Goal: Complete application form: Complete application form

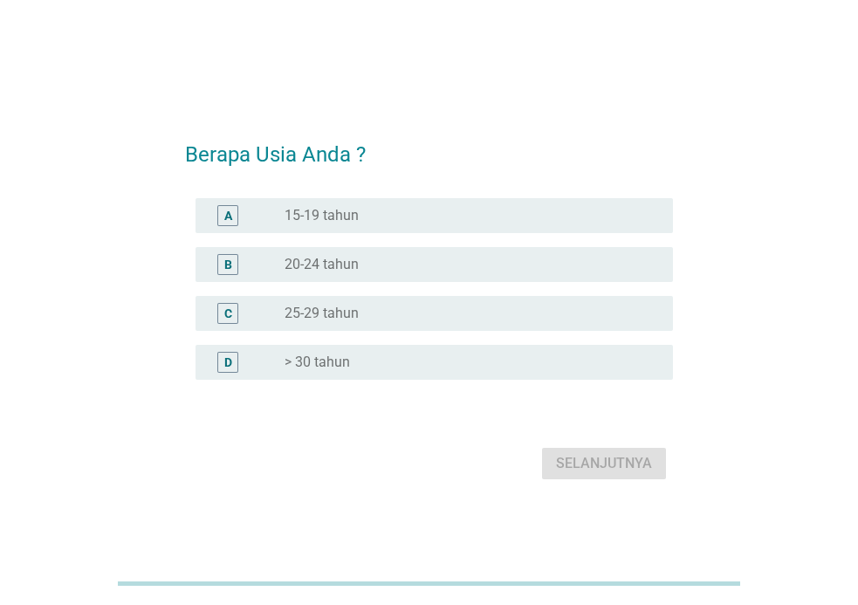
click at [316, 362] on label "> 30 tahun" at bounding box center [317, 362] width 65 height 17
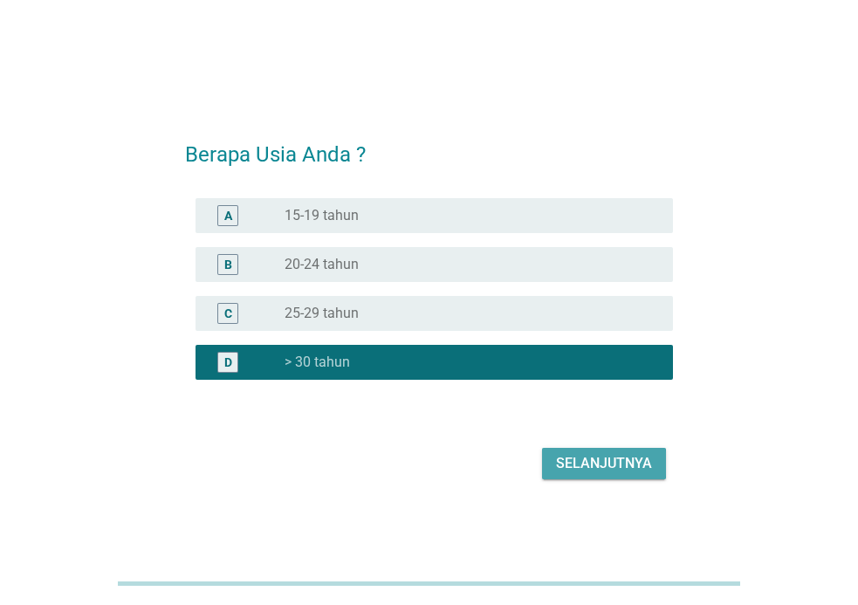
click at [594, 460] on div "Selanjutnya" at bounding box center [604, 463] width 96 height 21
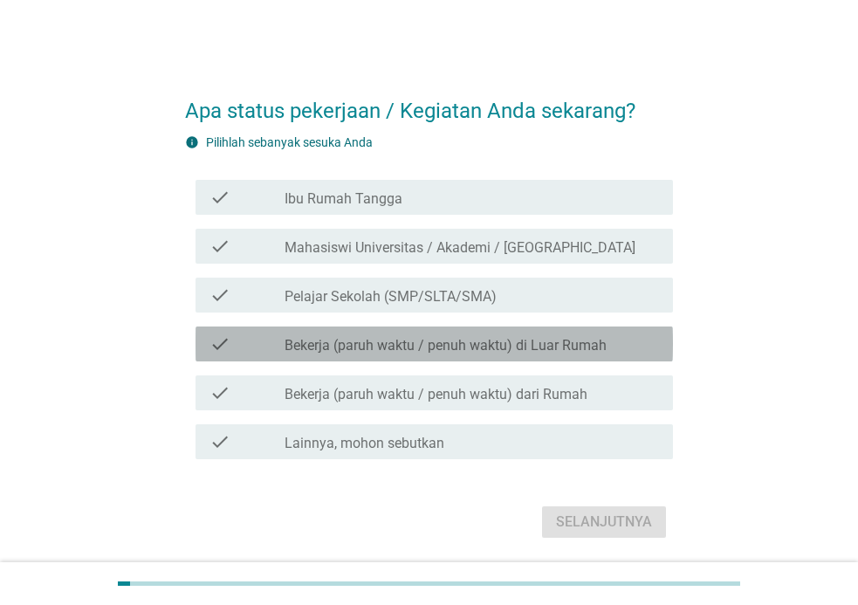
click at [461, 352] on label "Bekerja (paruh waktu / penuh waktu) di Luar Rumah" at bounding box center [446, 345] width 322 height 17
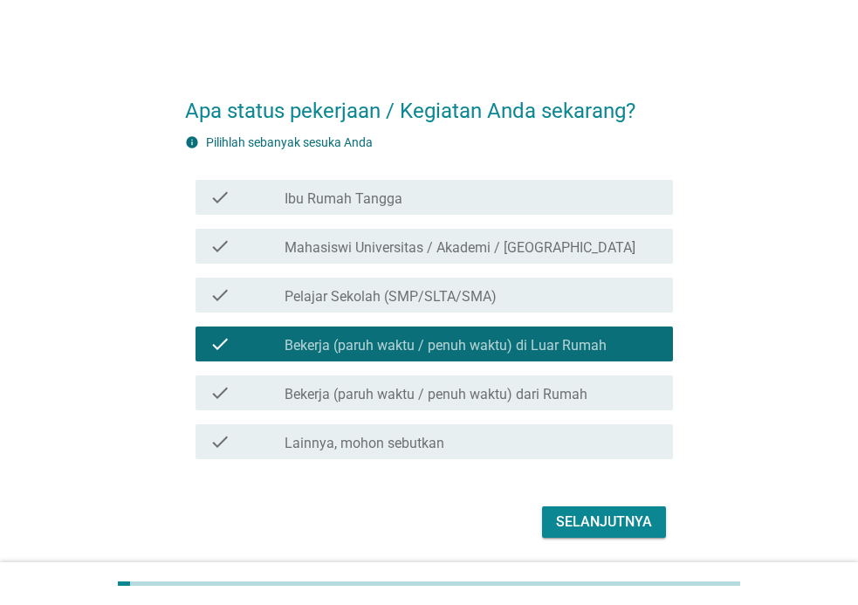
click at [599, 521] on div "Selanjutnya" at bounding box center [604, 522] width 96 height 21
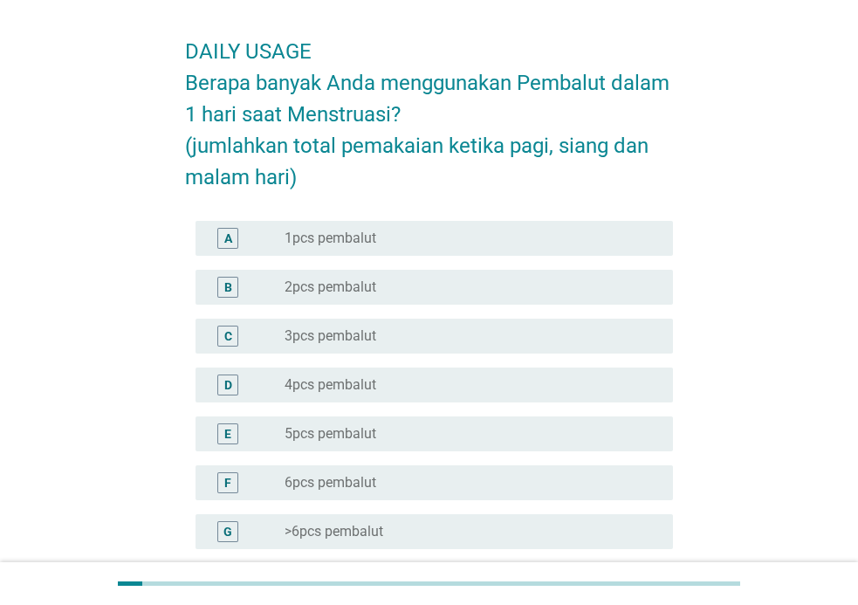
scroll to position [61, 0]
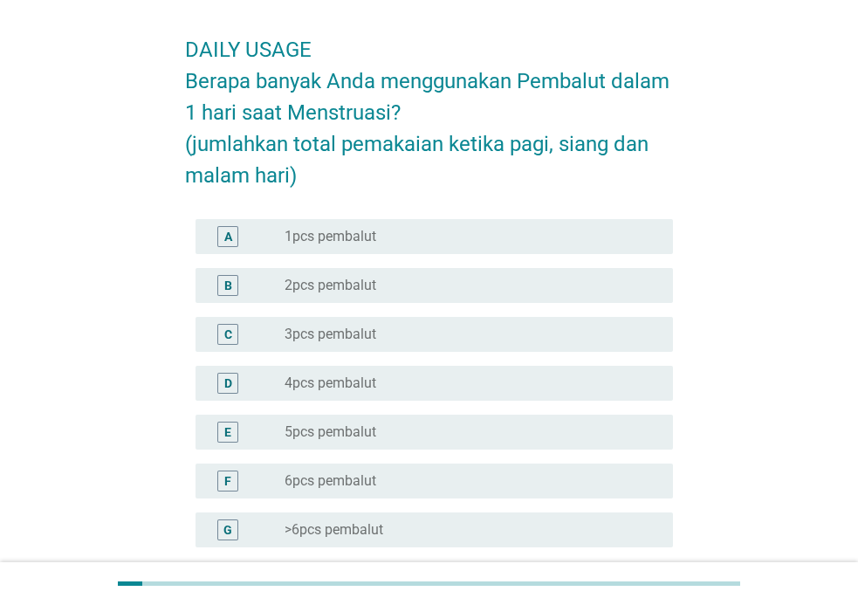
click at [373, 240] on label "1pcs pembalut" at bounding box center [331, 236] width 92 height 17
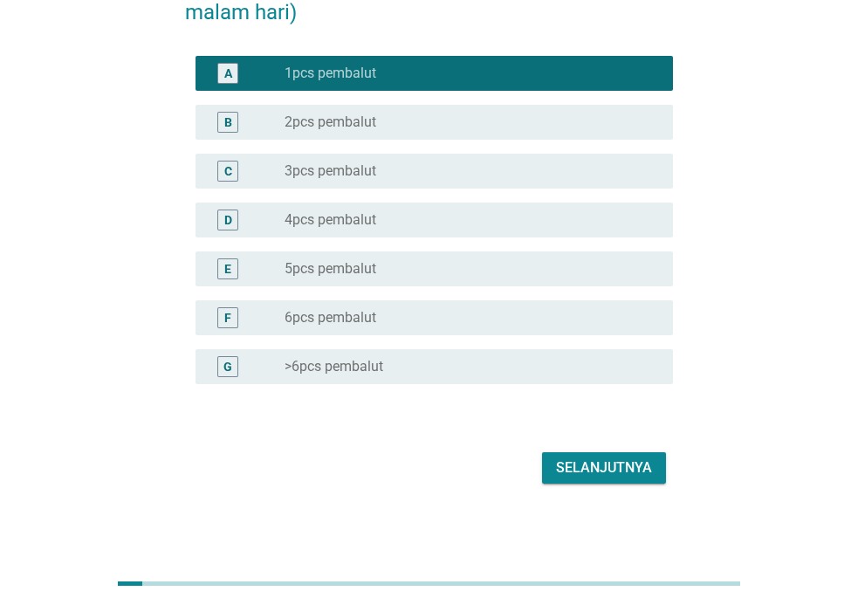
scroll to position [228, 0]
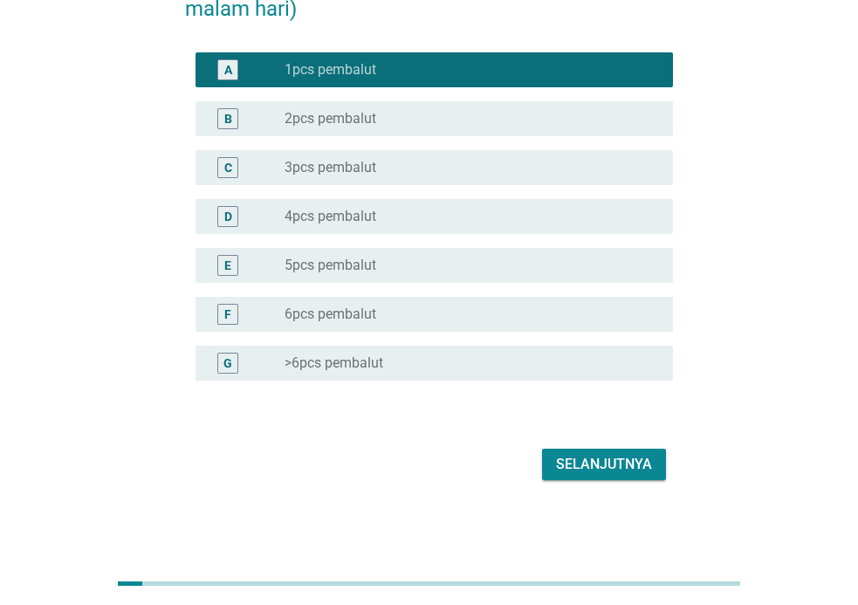
click at [588, 451] on button "Selanjutnya" at bounding box center [604, 464] width 124 height 31
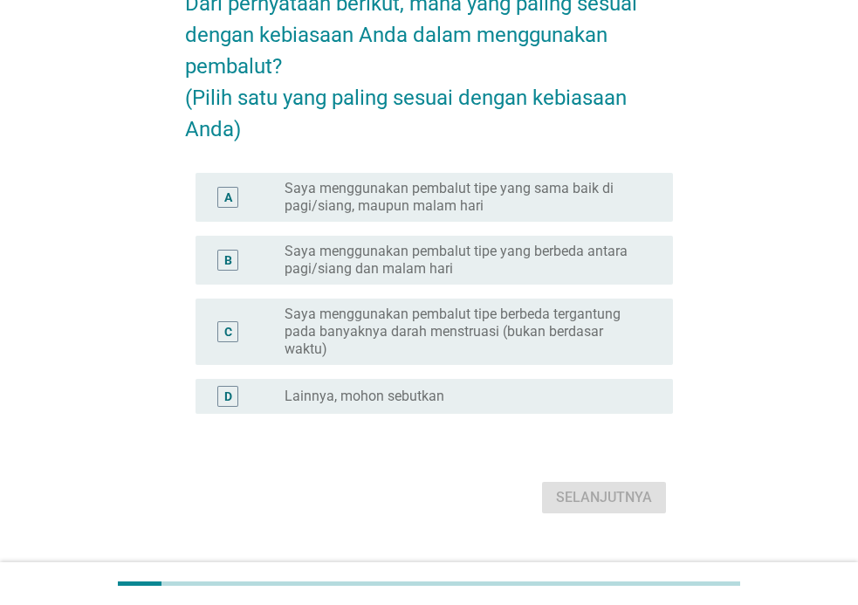
scroll to position [147, 0]
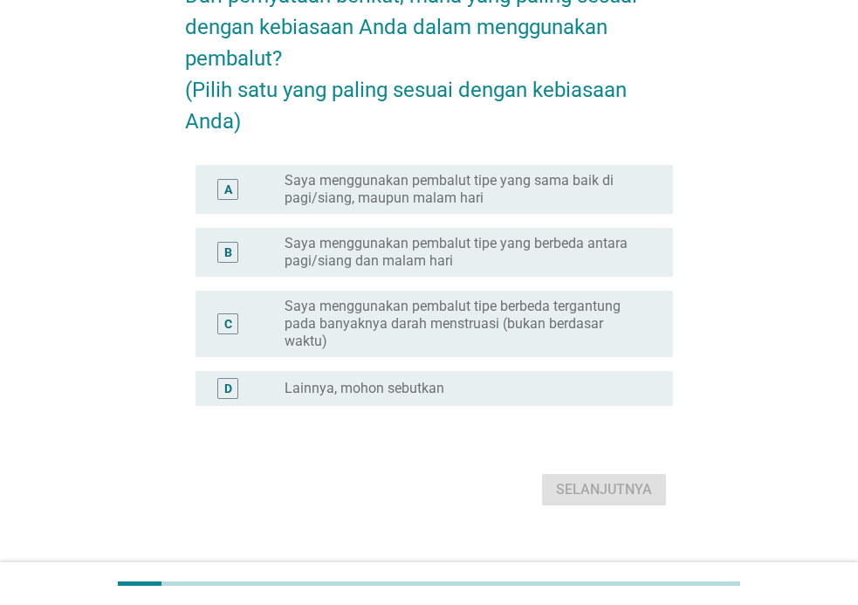
click at [557, 207] on label "Saya menggunakan pembalut tipe yang sama baik di pagi/siang, maupun malam hari" at bounding box center [465, 189] width 361 height 35
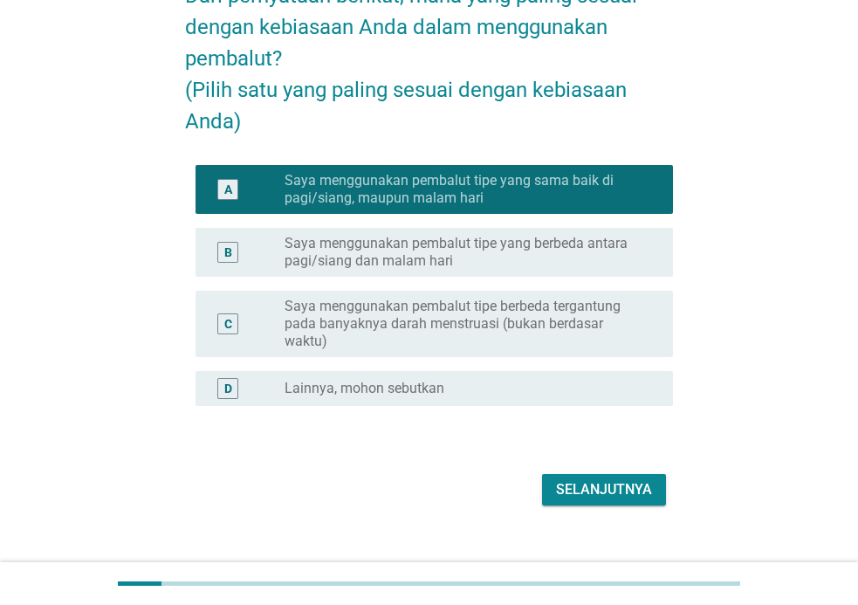
click at [623, 500] on div "Selanjutnya" at bounding box center [604, 489] width 96 height 21
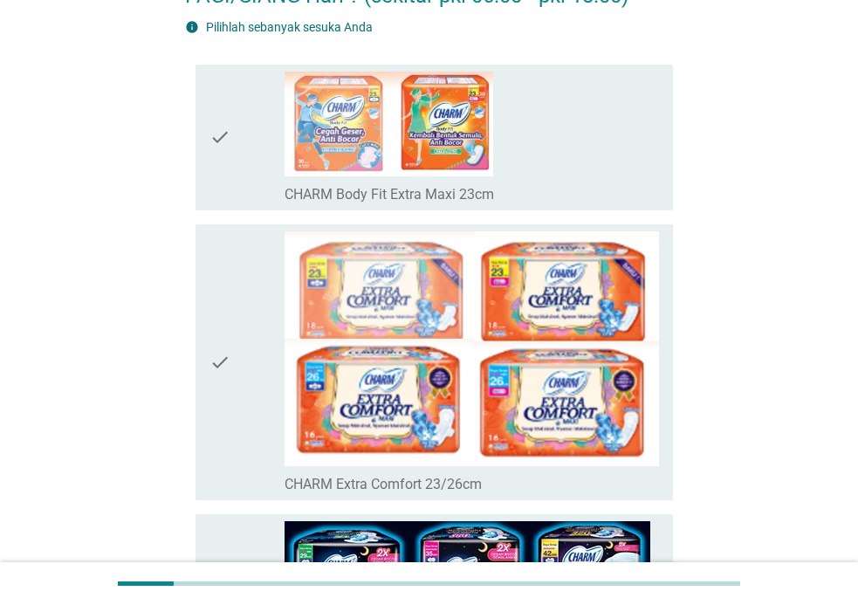
scroll to position [0, 0]
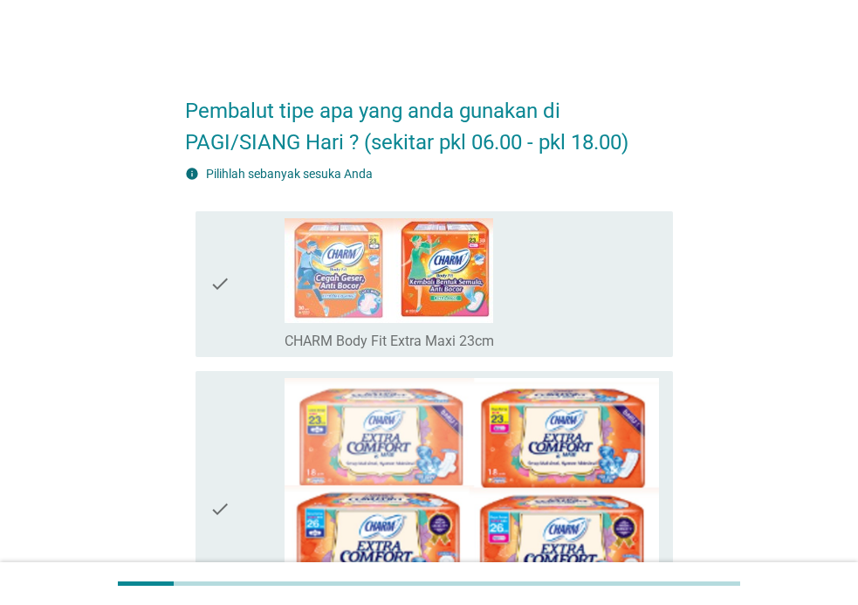
click at [555, 290] on div "check_box_outline_blank CHARM Body Fit Extra Maxi 23cm" at bounding box center [472, 284] width 375 height 132
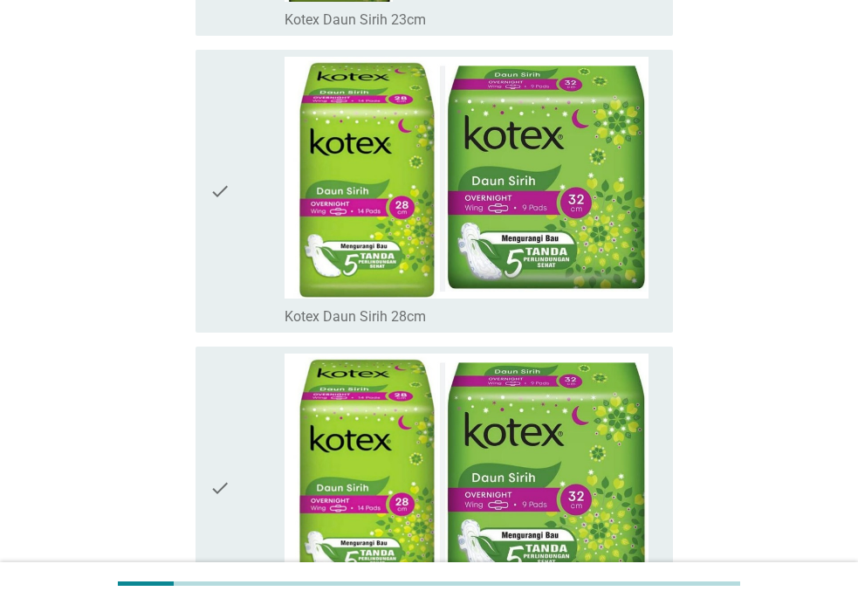
scroll to position [12490, 0]
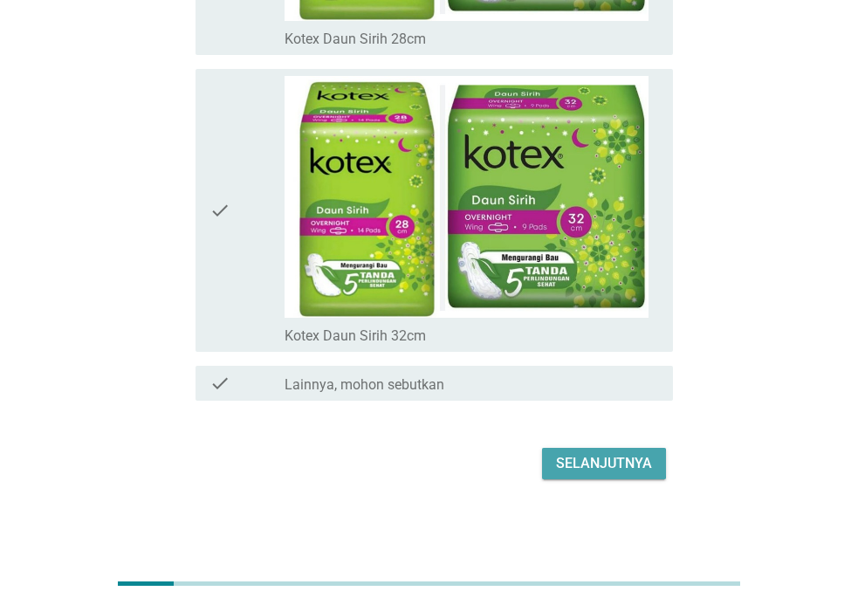
click at [612, 461] on div "Selanjutnya" at bounding box center [604, 463] width 96 height 21
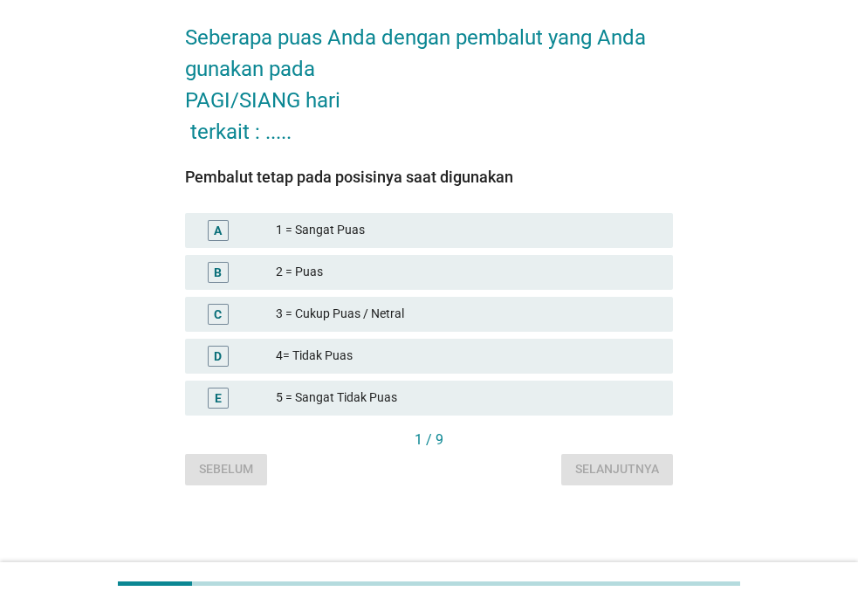
scroll to position [0, 0]
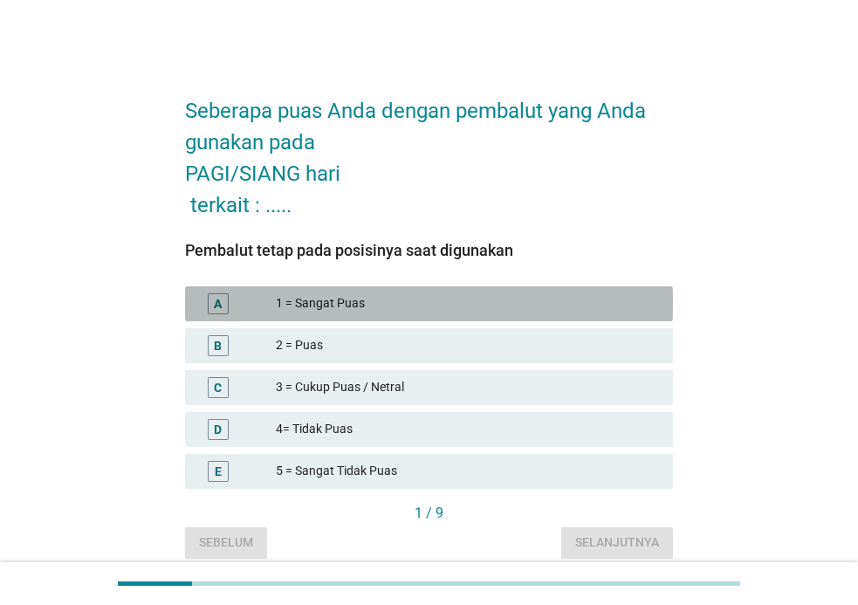
click at [397, 303] on div "1 = Sangat Puas" at bounding box center [467, 303] width 383 height 21
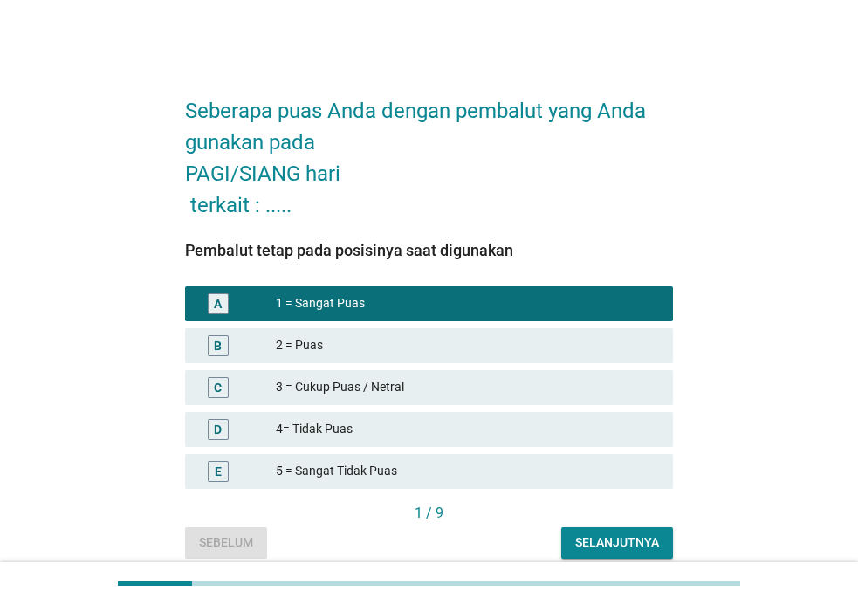
click at [623, 546] on div "Selanjutnya" at bounding box center [617, 543] width 84 height 18
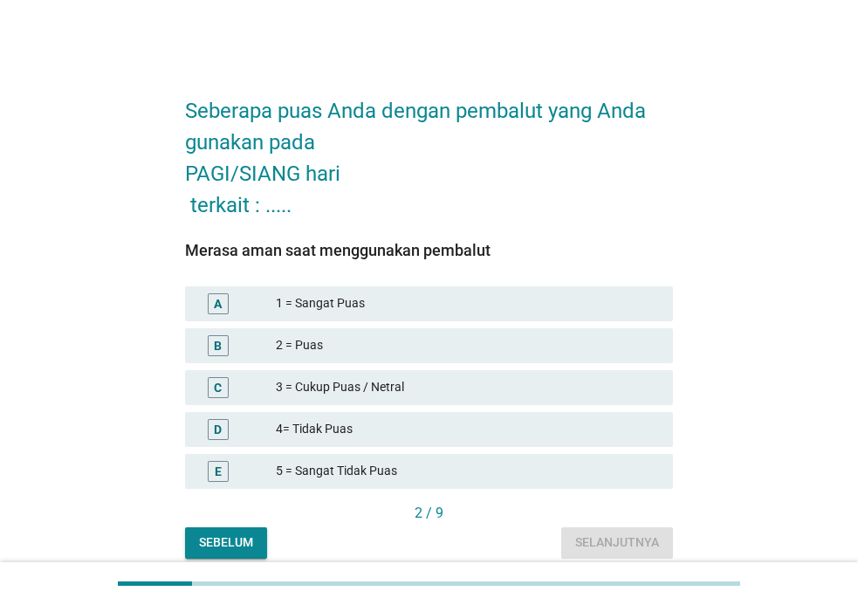
click at [472, 294] on div "1 = Sangat Puas" at bounding box center [467, 303] width 383 height 21
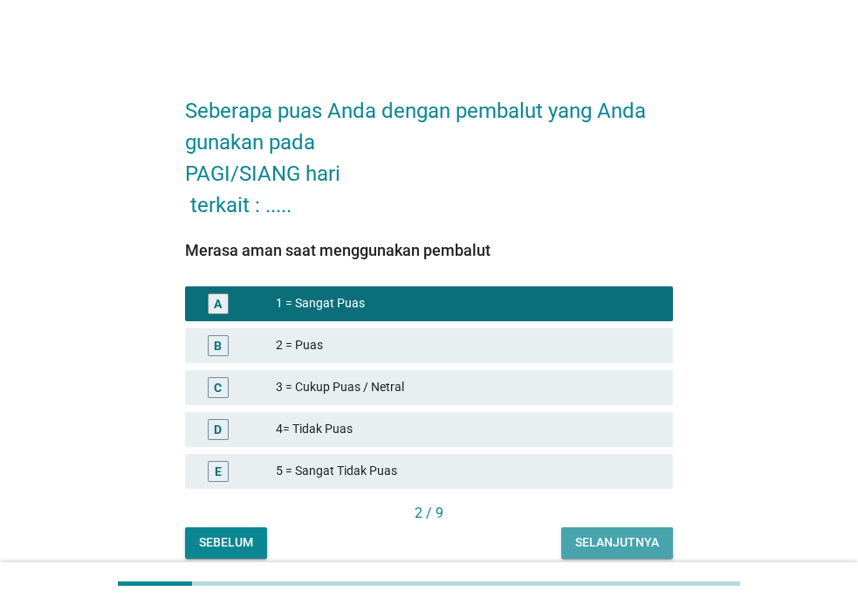
click at [621, 546] on div "Selanjutnya" at bounding box center [617, 543] width 84 height 18
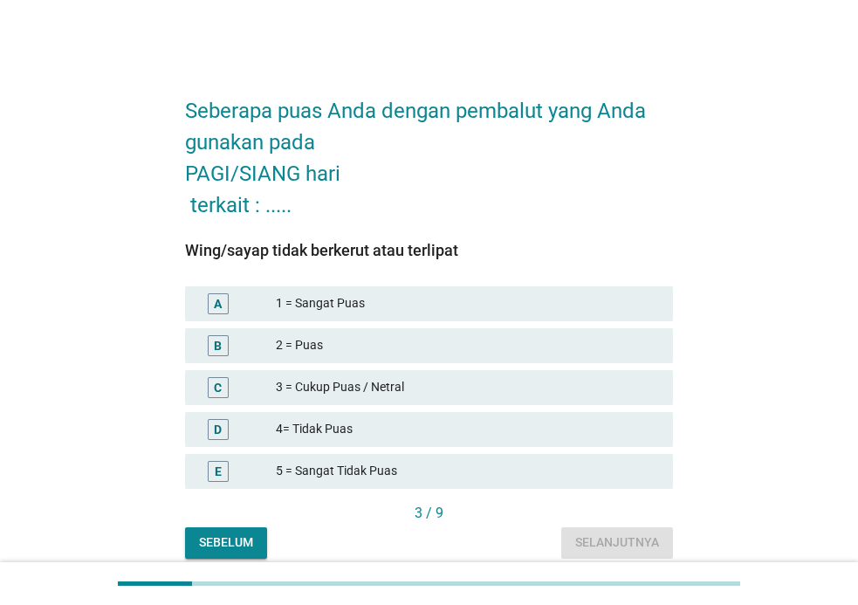
click at [446, 299] on div "1 = Sangat Puas" at bounding box center [467, 303] width 383 height 21
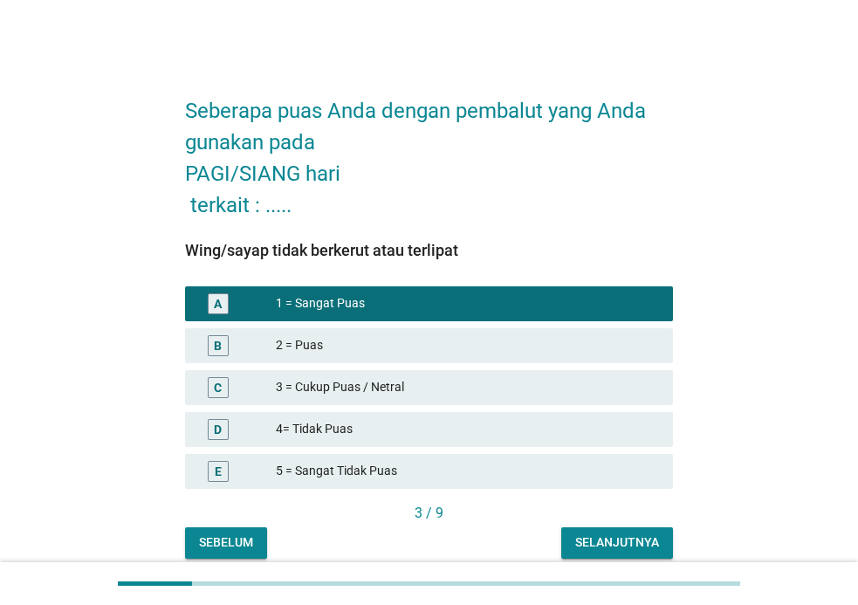
click at [607, 547] on div "Selanjutnya" at bounding box center [617, 543] width 84 height 18
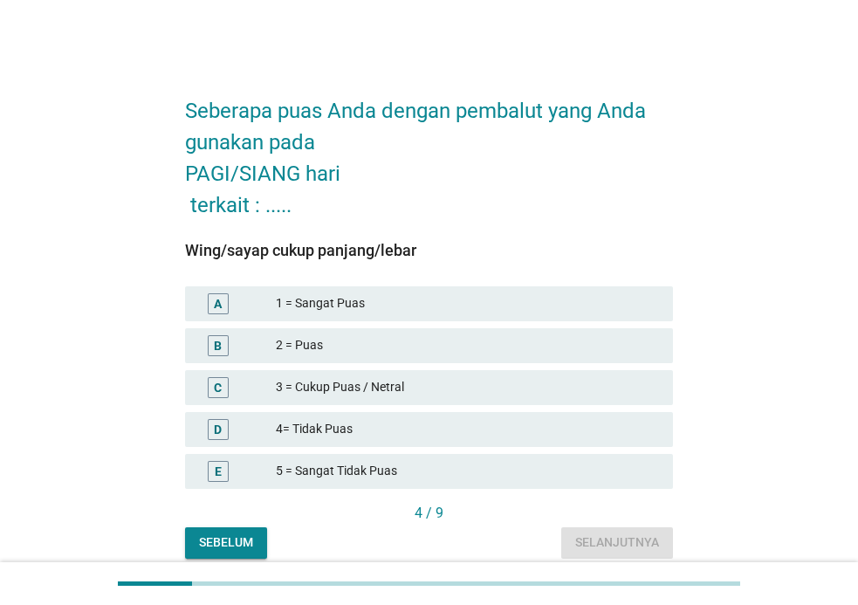
click at [377, 294] on div "1 = Sangat Puas" at bounding box center [467, 303] width 383 height 21
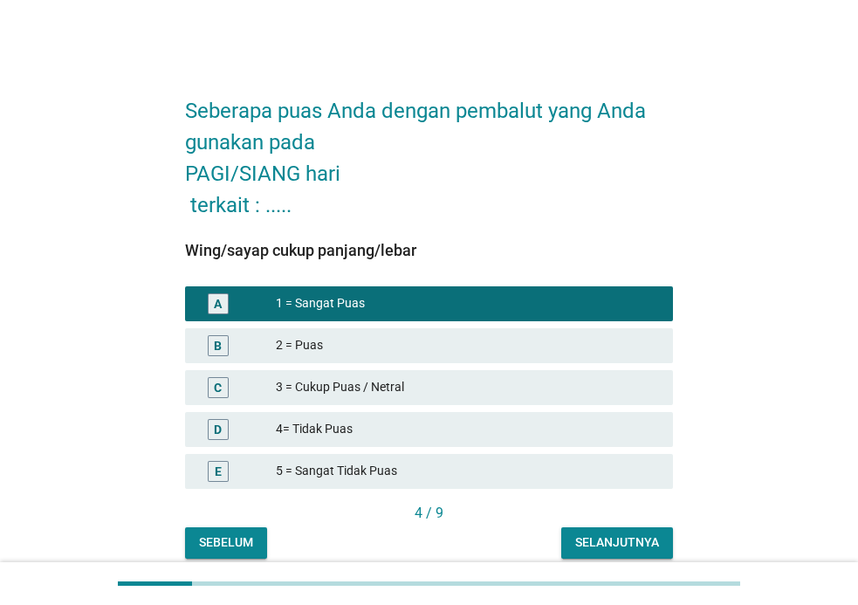
click at [630, 540] on div "Selanjutnya" at bounding box center [617, 543] width 84 height 18
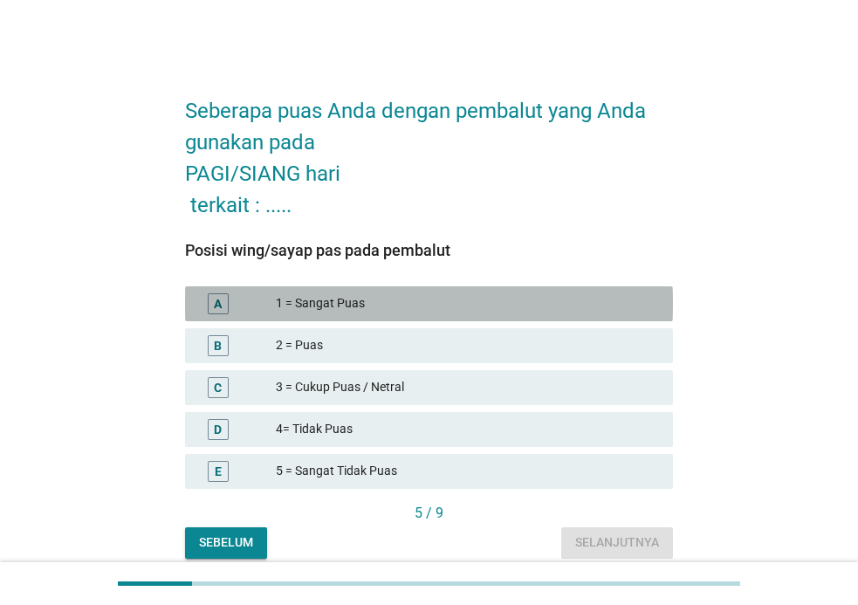
click at [373, 293] on div "1 = Sangat Puas" at bounding box center [467, 303] width 383 height 21
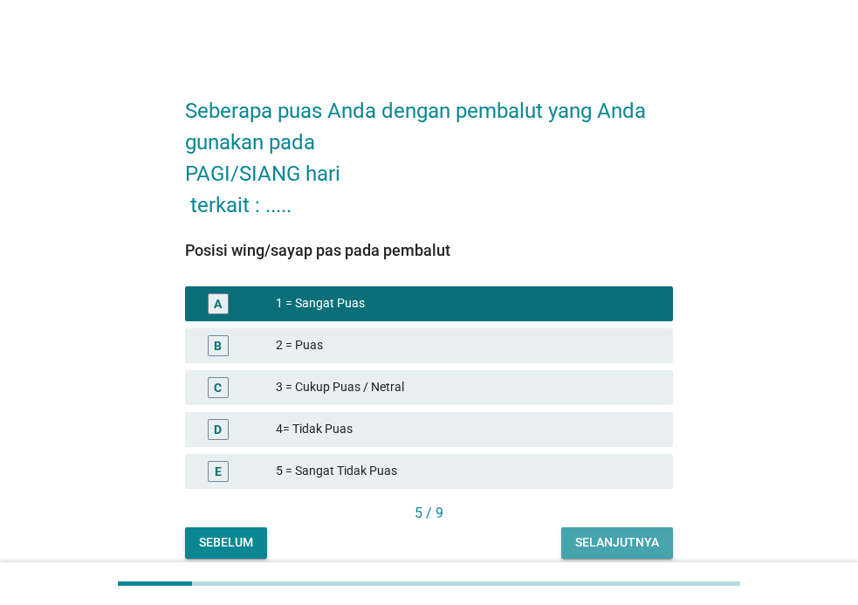
click at [604, 547] on div "Selanjutnya" at bounding box center [617, 543] width 84 height 18
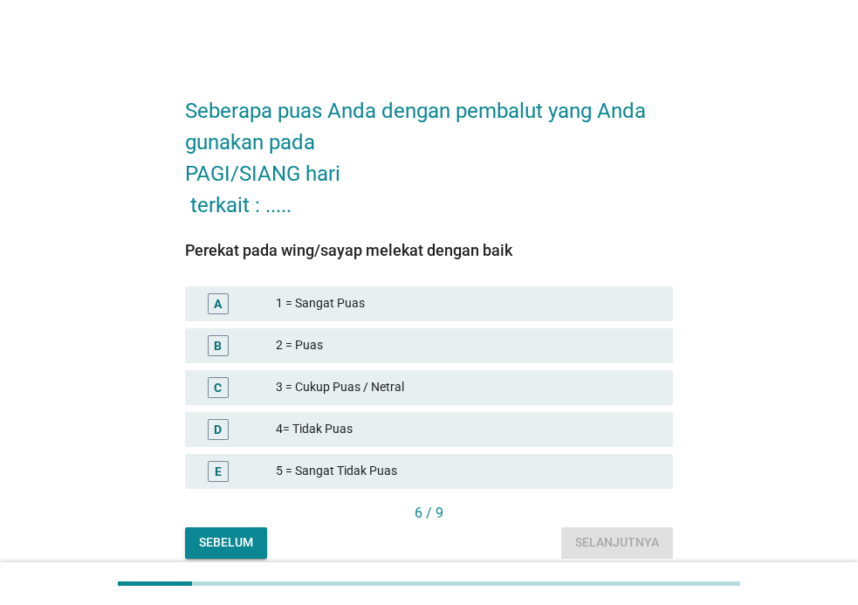
click at [314, 302] on div "1 = Sangat Puas" at bounding box center [467, 303] width 383 height 21
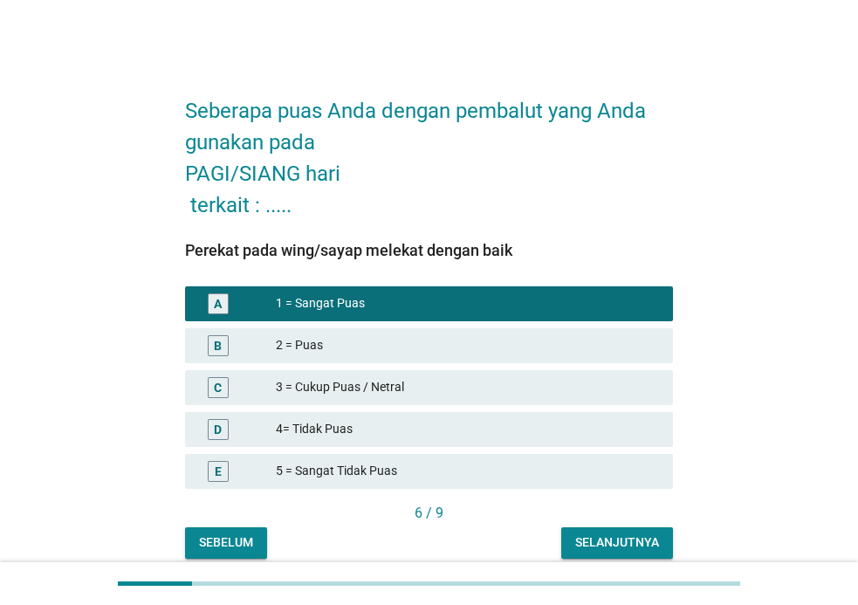
click at [637, 546] on div "Selanjutnya" at bounding box center [617, 543] width 84 height 18
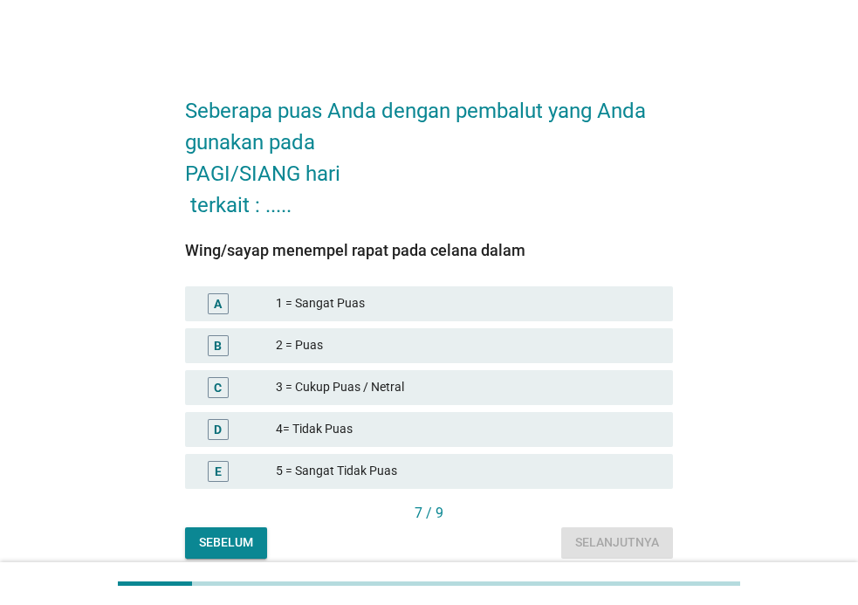
click at [342, 300] on div "1 = Sangat Puas" at bounding box center [467, 303] width 383 height 21
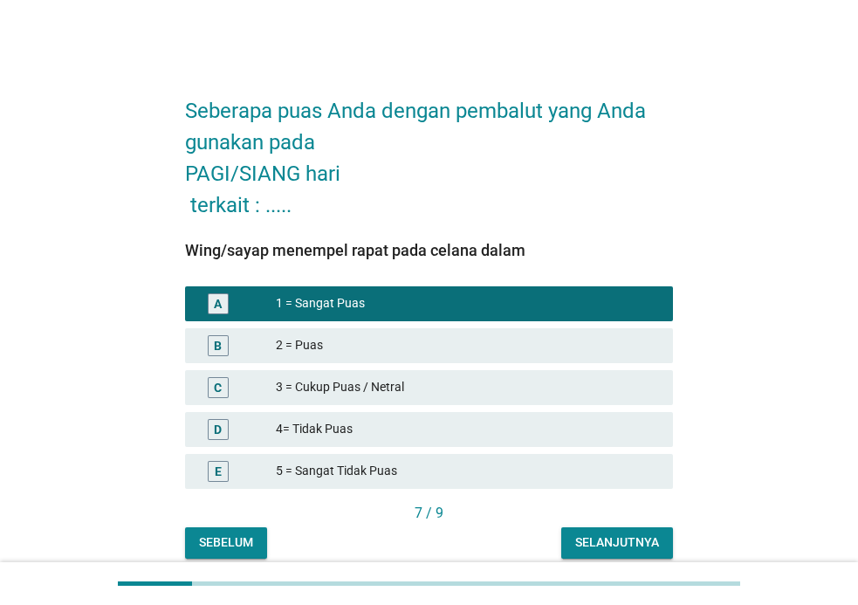
click at [616, 545] on div "Selanjutnya" at bounding box center [617, 543] width 84 height 18
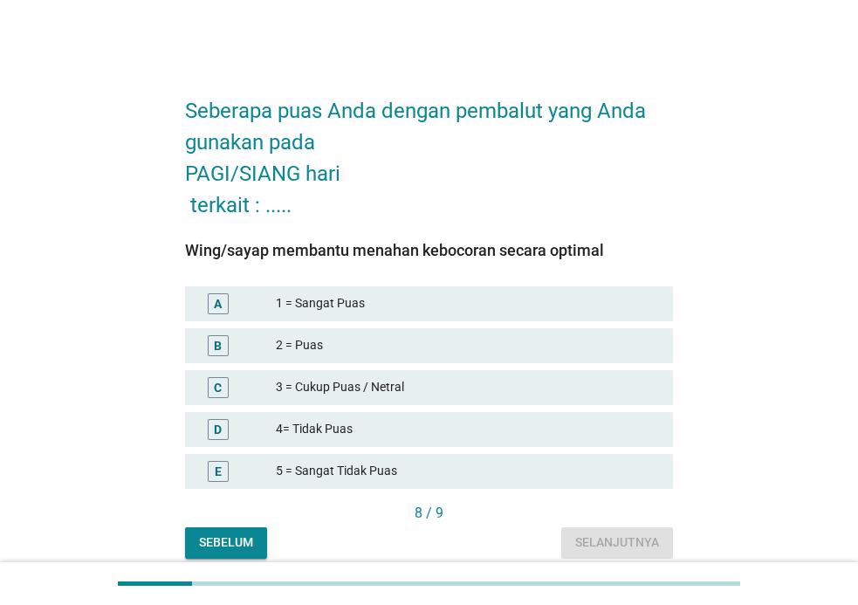
click at [358, 309] on div "1 = Sangat Puas" at bounding box center [467, 303] width 383 height 21
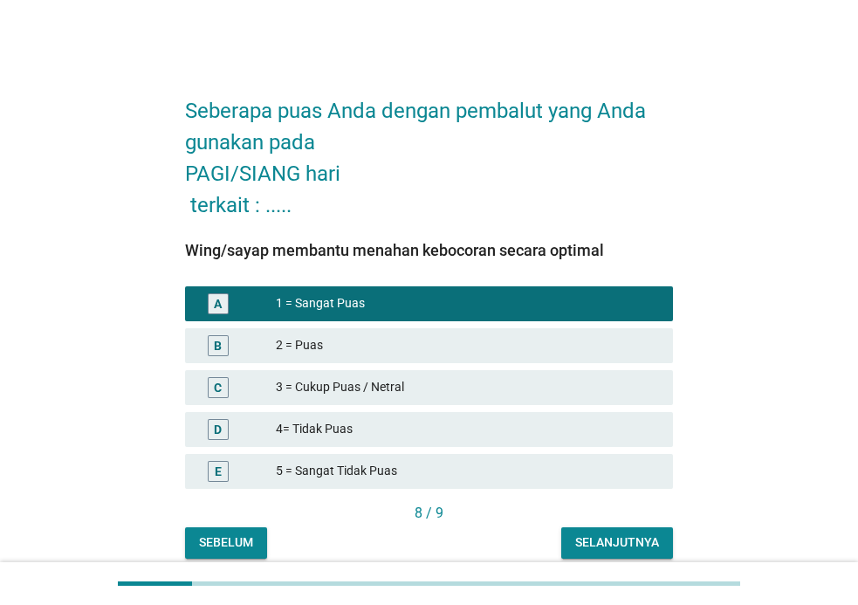
click at [627, 540] on div "Selanjutnya" at bounding box center [617, 543] width 84 height 18
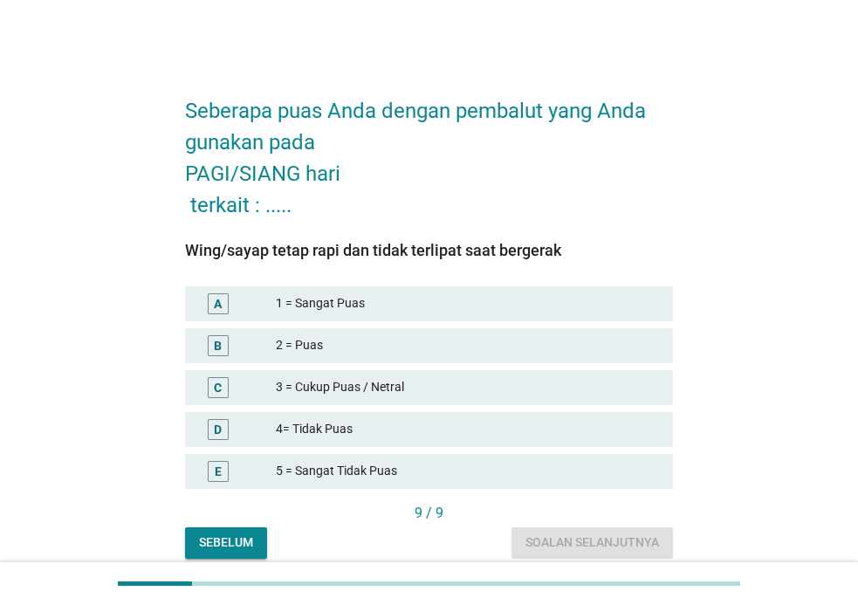
click at [440, 307] on div "1 = Sangat Puas" at bounding box center [467, 303] width 383 height 21
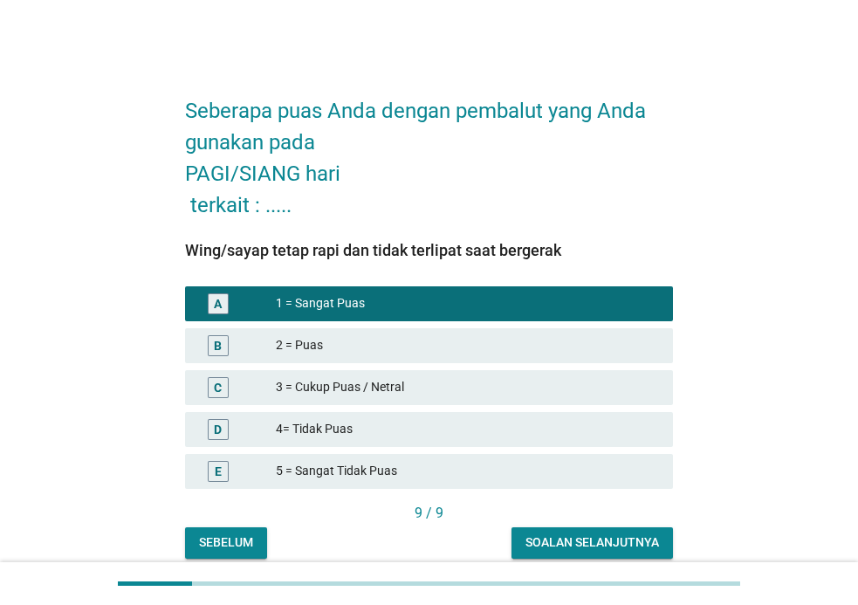
click at [591, 542] on div "Soalan selanjutnya" at bounding box center [593, 543] width 134 height 18
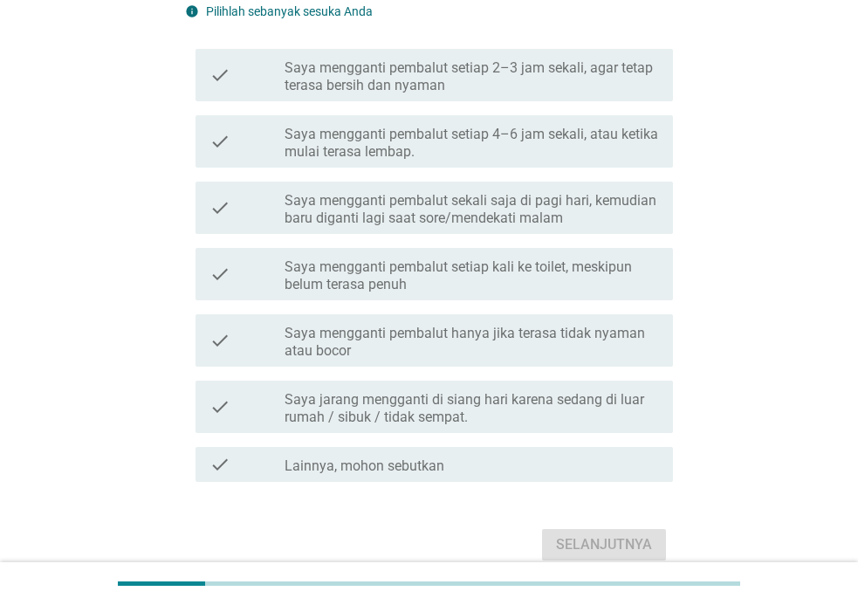
scroll to position [234, 0]
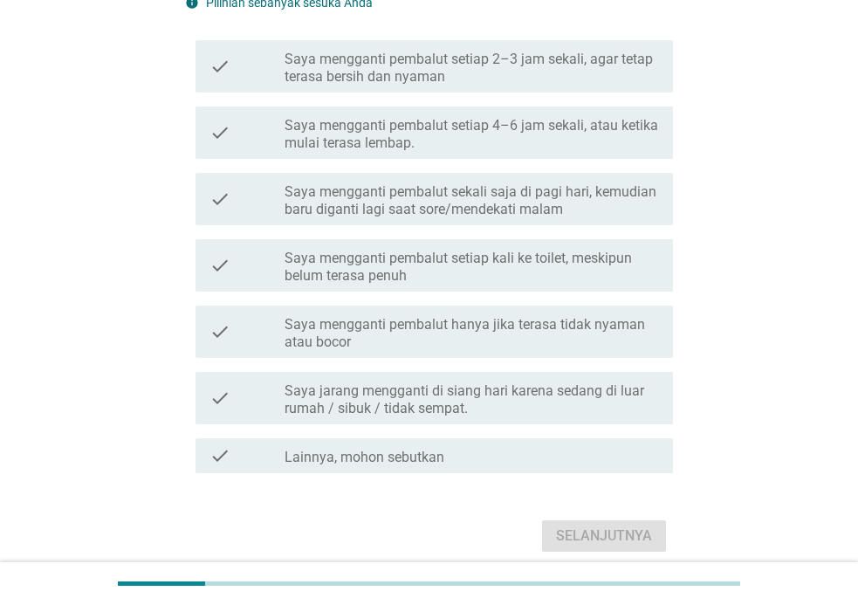
click at [533, 331] on label "Saya mengganti pembalut hanya jika terasa tidak nyaman atau bocor" at bounding box center [472, 333] width 375 height 35
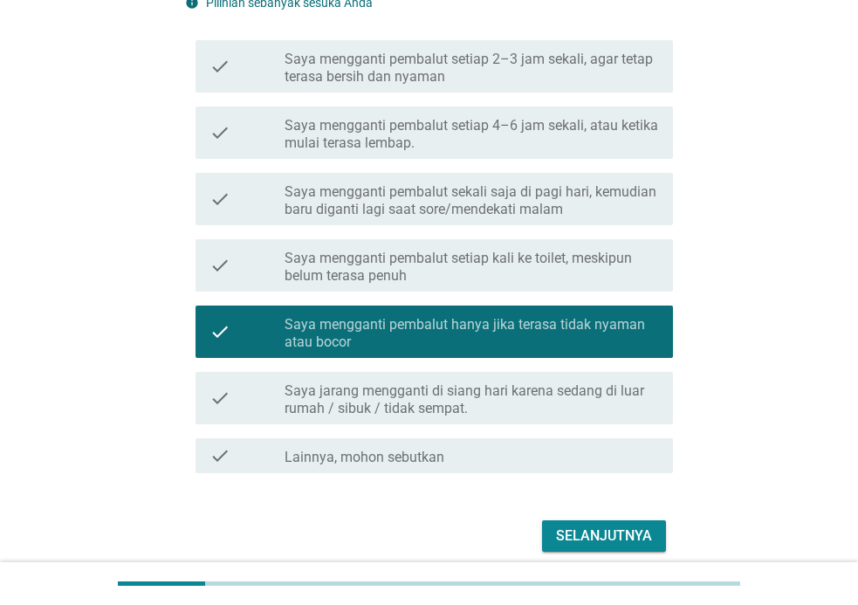
click at [631, 528] on div "Selanjutnya" at bounding box center [604, 536] width 96 height 21
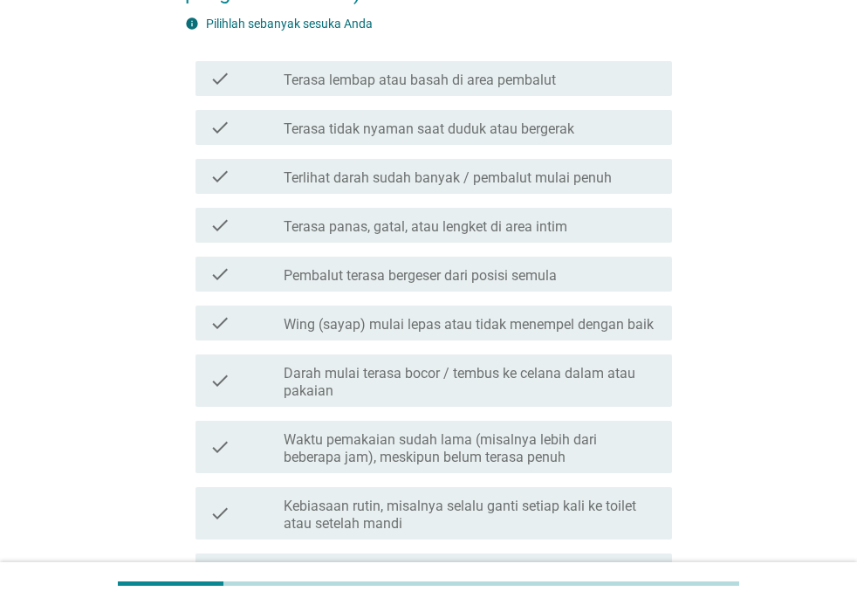
scroll to position [279, 0]
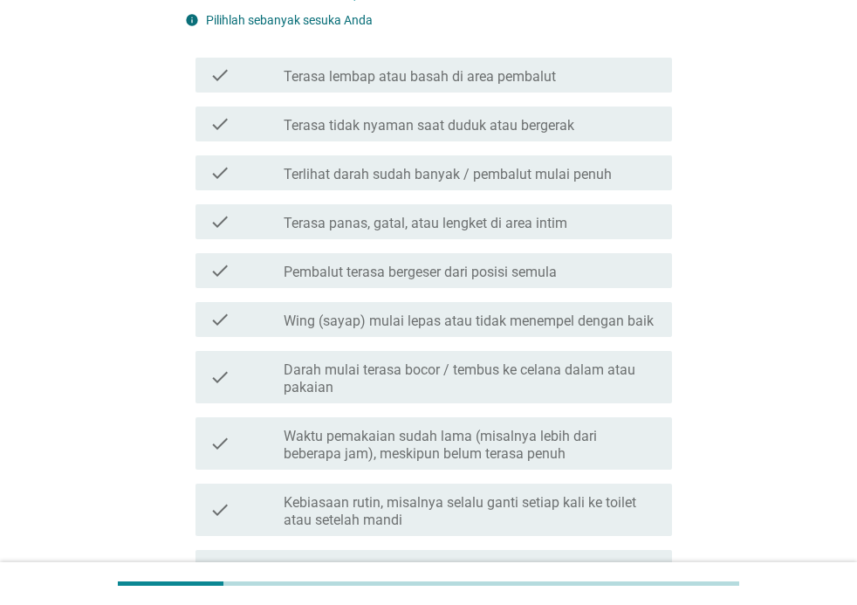
click at [569, 387] on label "Darah mulai terasa bocor / tembus ke celana dalam atau pakaian" at bounding box center [471, 378] width 375 height 35
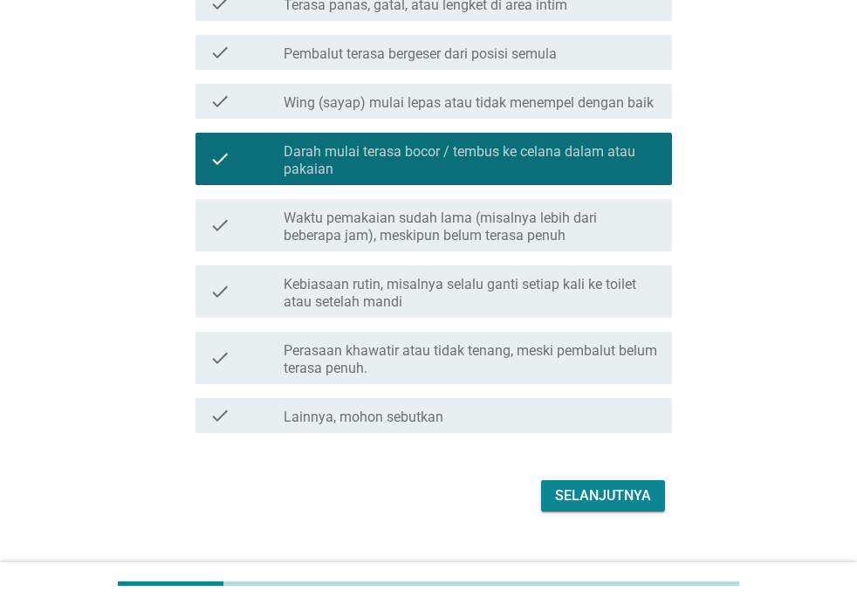
scroll to position [506, 0]
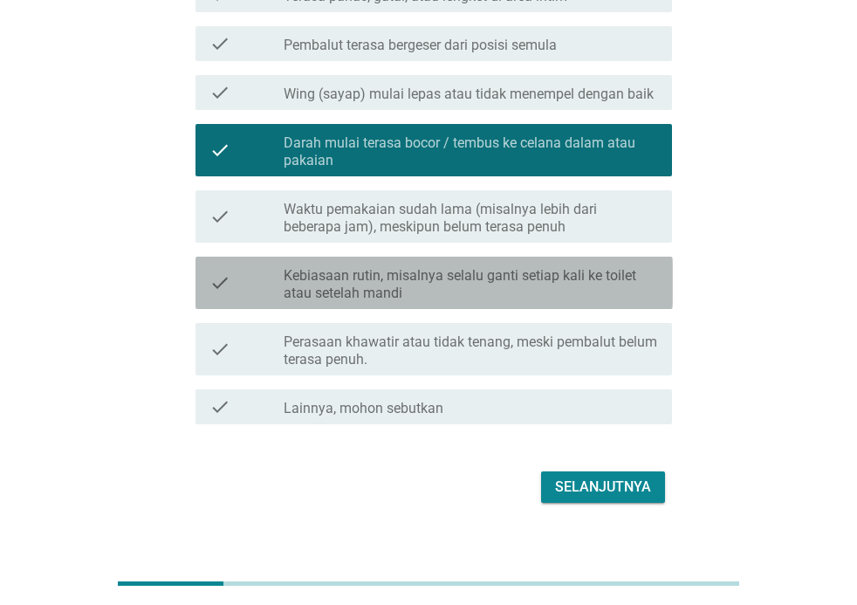
click at [513, 286] on label "Kebiasaan rutin, misalnya selalu ganti setiap kali ke toilet atau setelah mandi" at bounding box center [471, 284] width 375 height 35
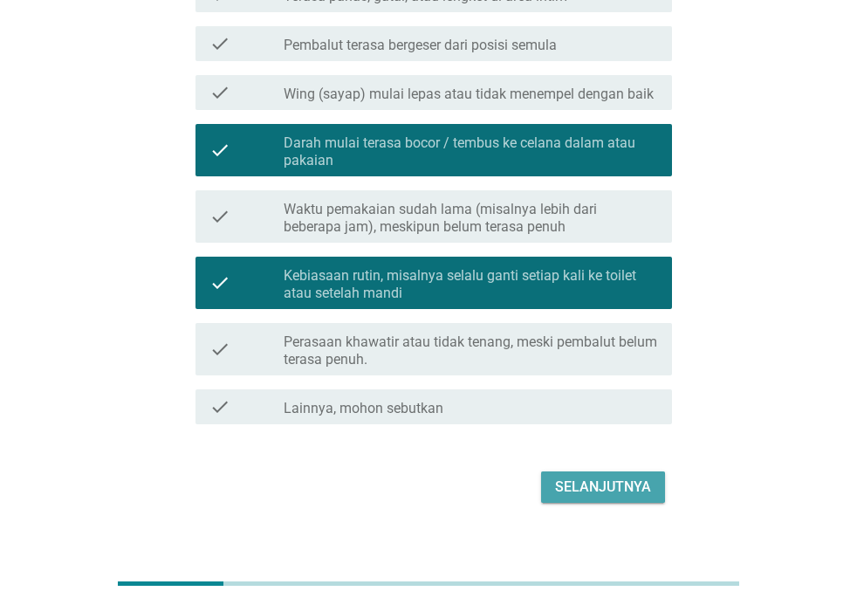
click at [634, 489] on div "Selanjutnya" at bounding box center [603, 487] width 96 height 21
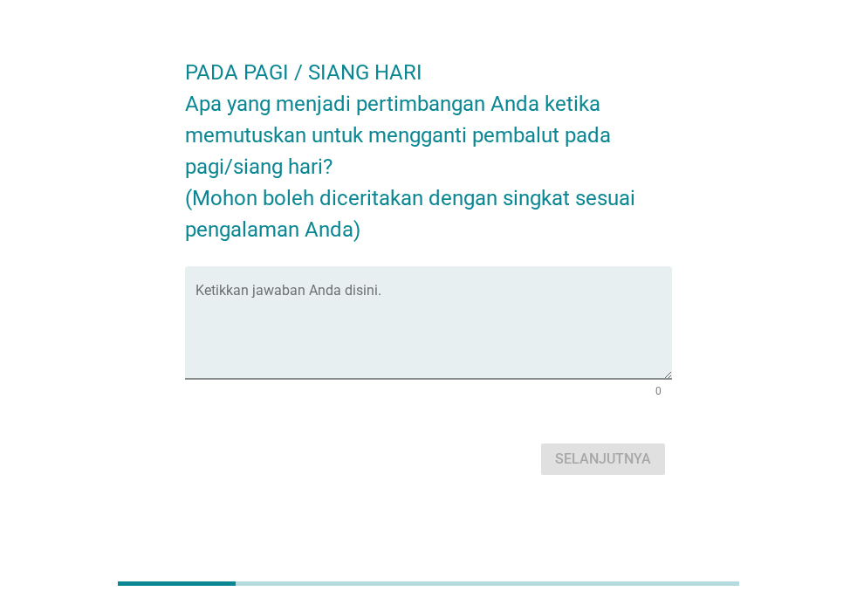
scroll to position [0, 0]
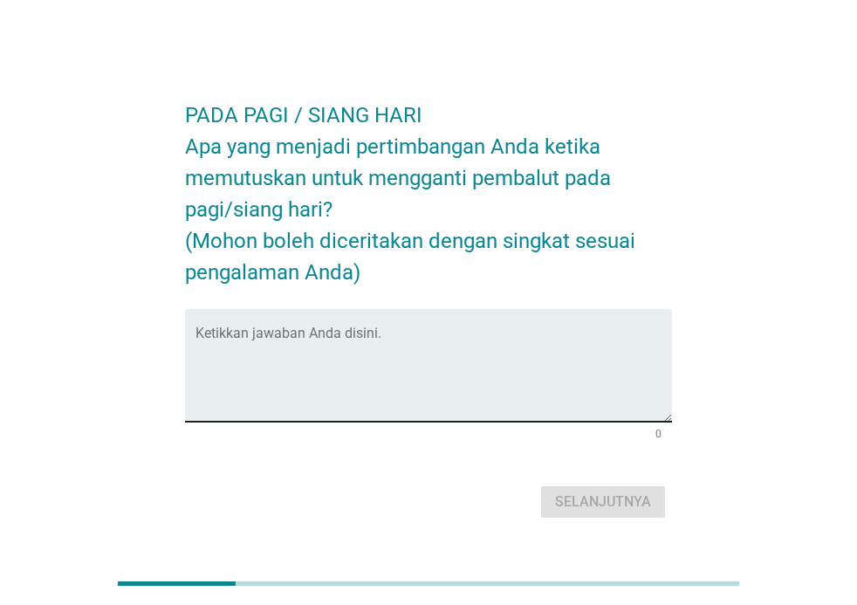
click at [433, 335] on textarea "Ketikkan jawaban Anda disini." at bounding box center [435, 376] width 478 height 92
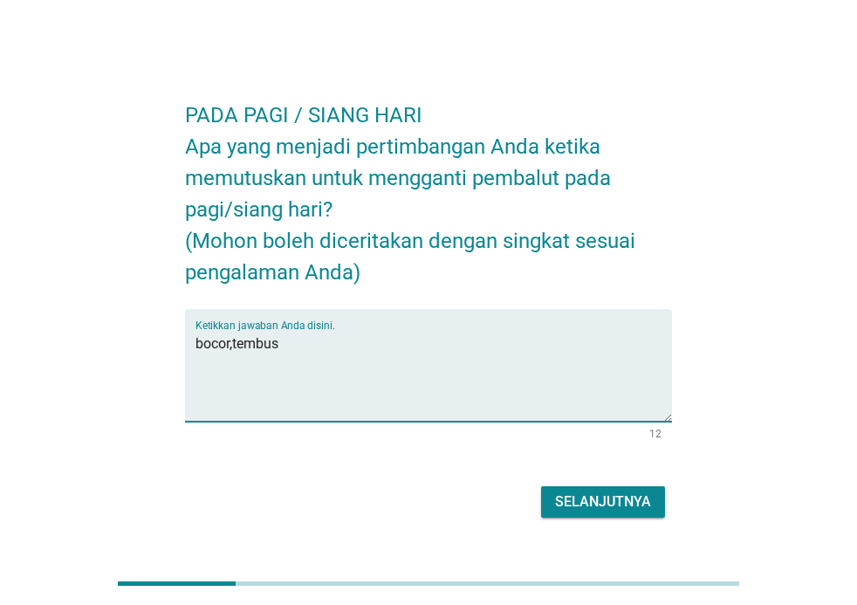
type textarea "bocor,tembus"
click at [582, 499] on div "Selanjutnya" at bounding box center [603, 502] width 96 height 21
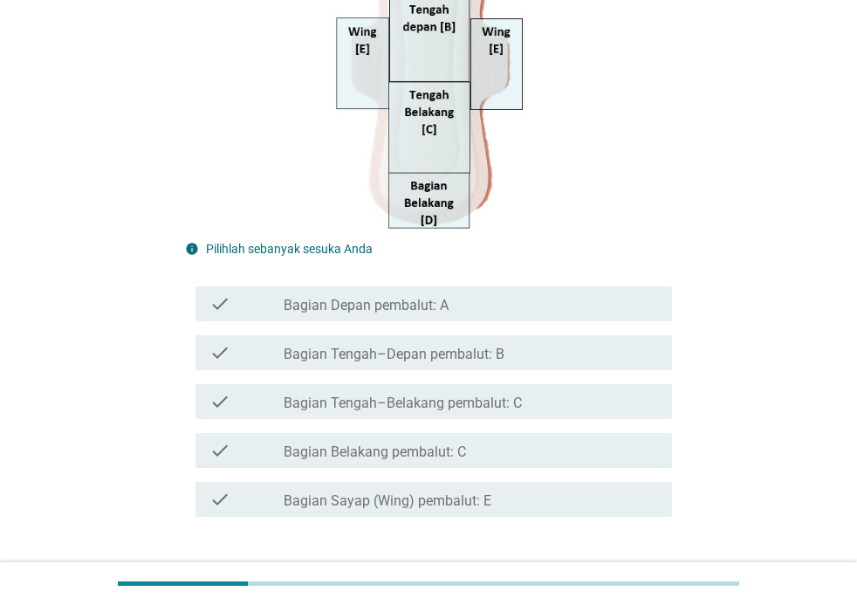
scroll to position [396, 0]
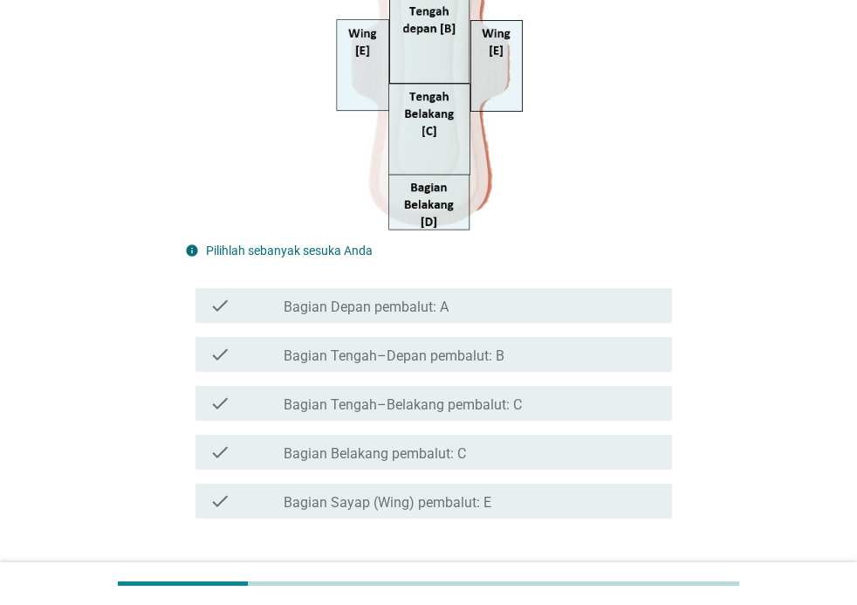
click at [513, 499] on div "check_box_outline_blank Bagian Sayap (Wing) pembalut: E" at bounding box center [471, 501] width 375 height 21
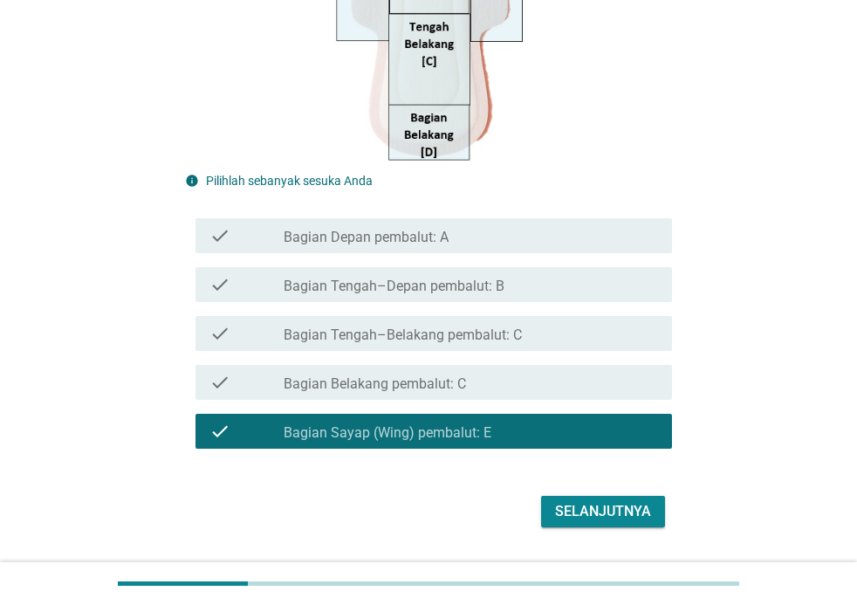
scroll to position [495, 0]
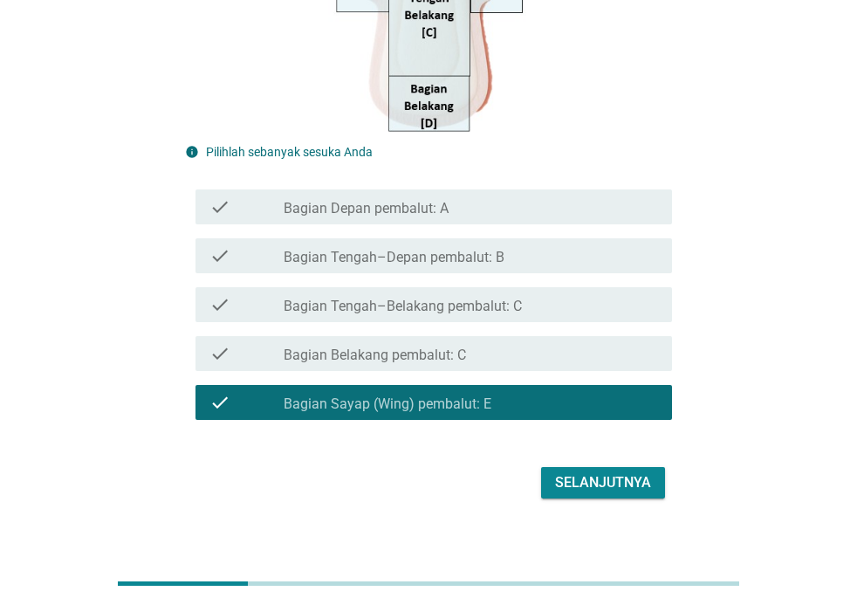
click at [627, 484] on div "Selanjutnya" at bounding box center [603, 482] width 96 height 21
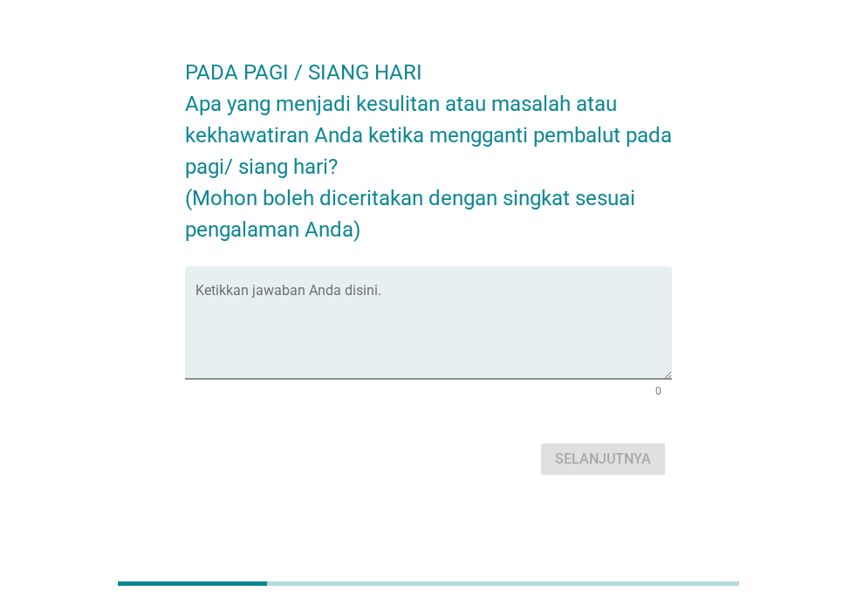
scroll to position [0, 0]
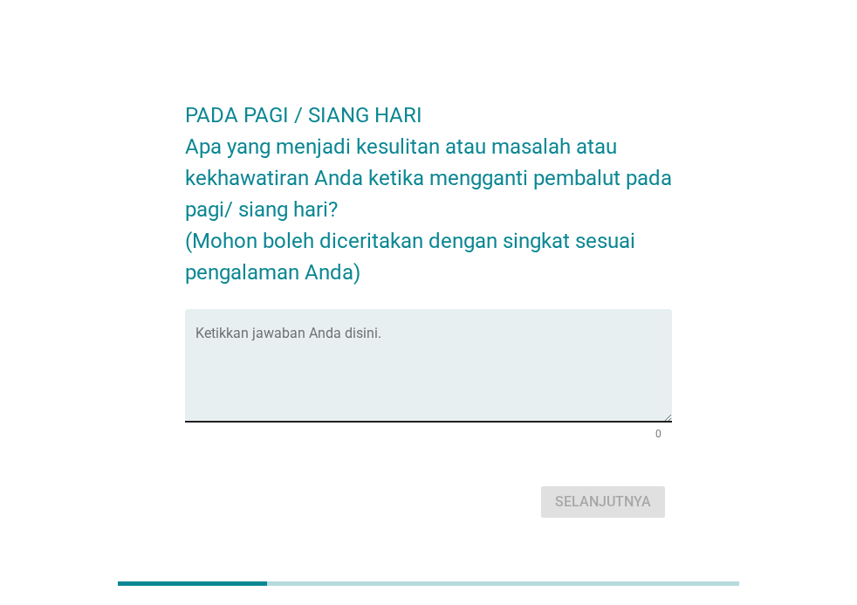
click at [445, 322] on div "Ketikkan jawaban Anda disini." at bounding box center [435, 365] width 478 height 113
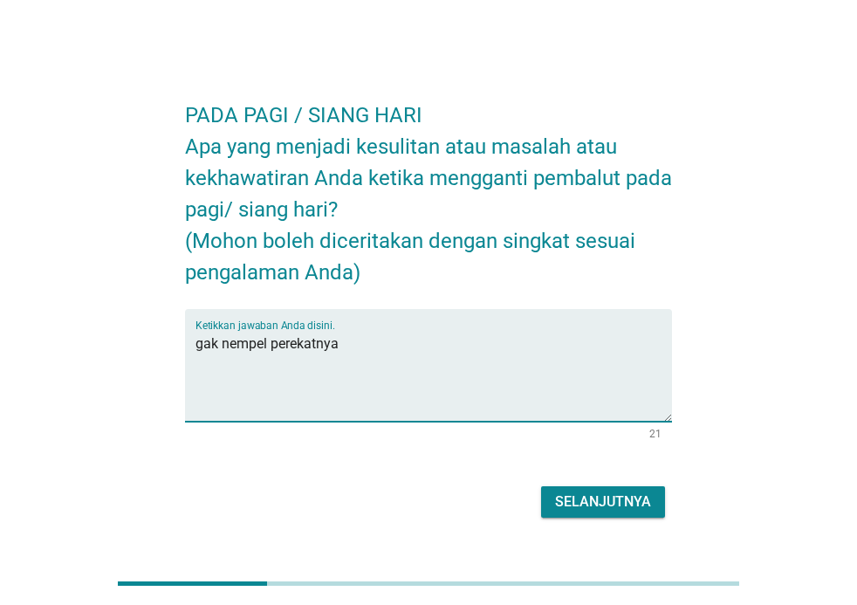
type textarea "gak nempel perekatnya"
click at [609, 499] on div "Selanjutnya" at bounding box center [603, 502] width 96 height 21
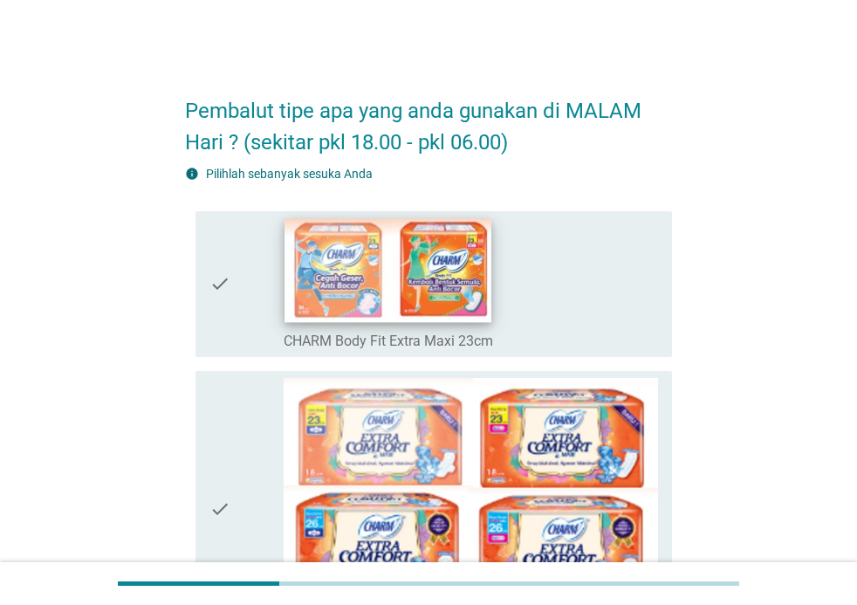
click at [465, 293] on img at bounding box center [389, 270] width 207 height 104
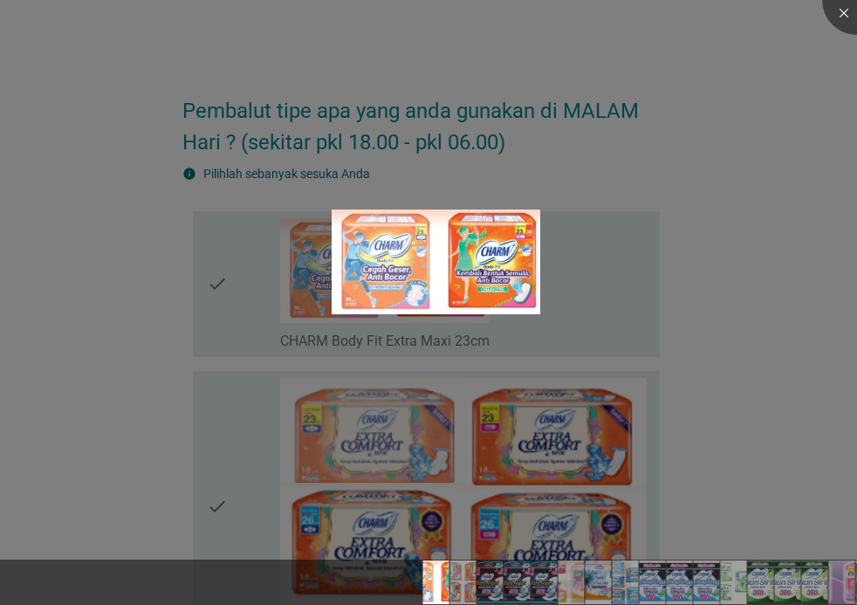
click at [581, 306] on div at bounding box center [428, 302] width 857 height 605
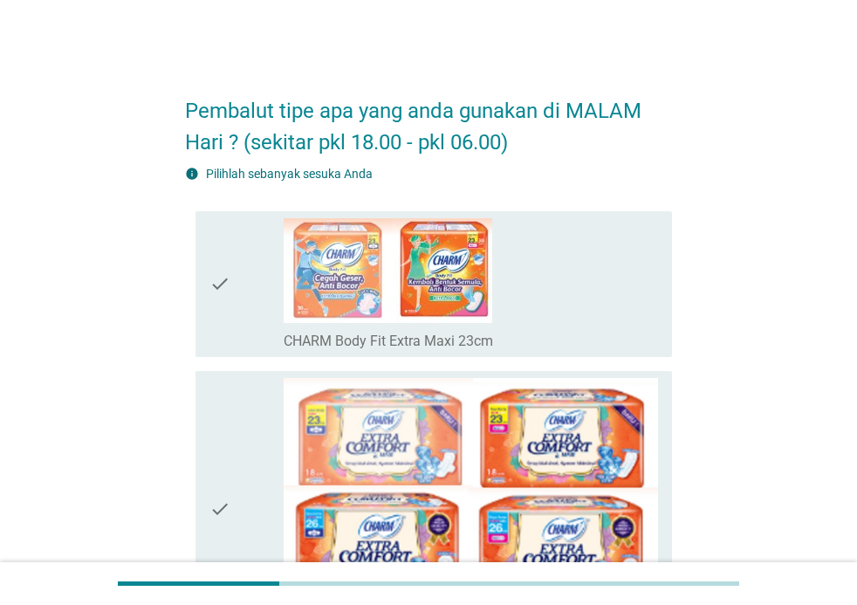
click at [554, 270] on div "check_box_outline_blank CHARM Body Fit Extra Maxi 23cm" at bounding box center [471, 284] width 375 height 132
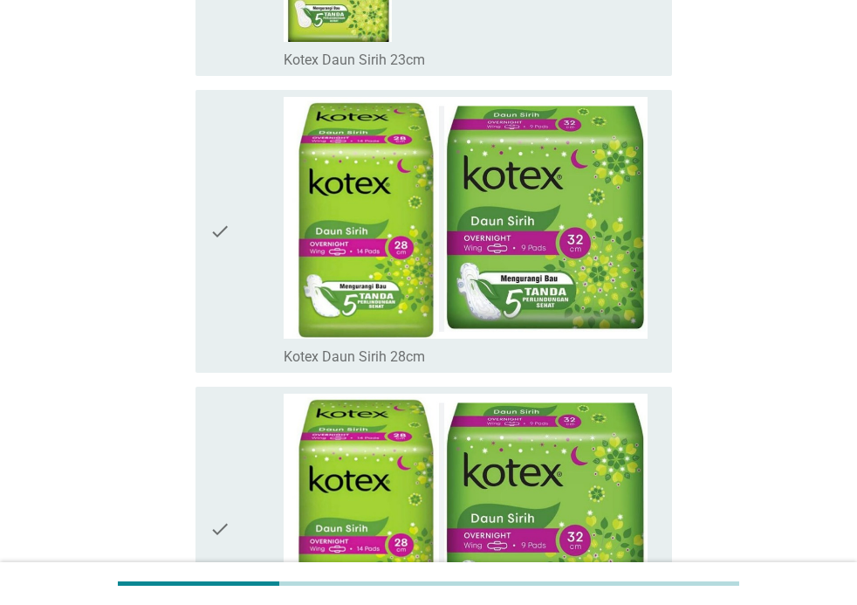
scroll to position [12484, 0]
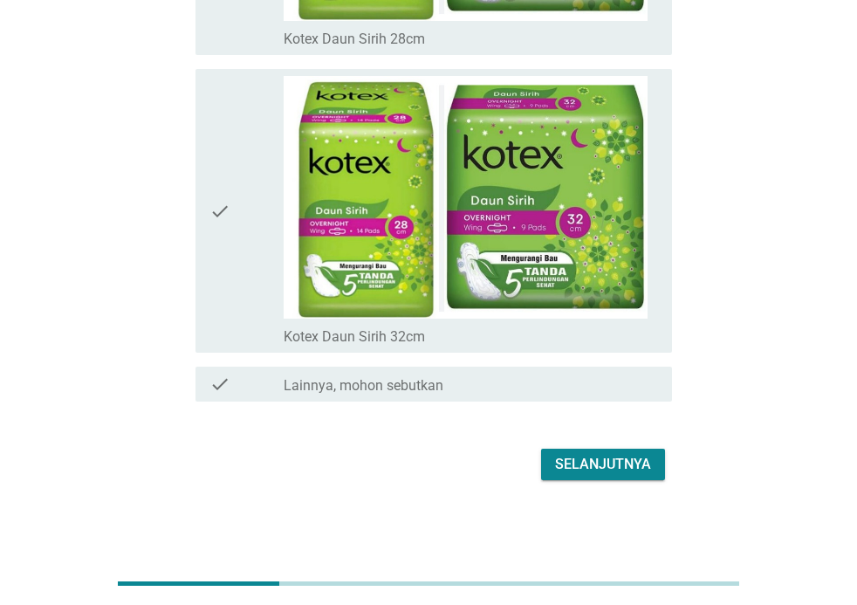
click at [622, 462] on div "Selanjutnya" at bounding box center [603, 464] width 96 height 21
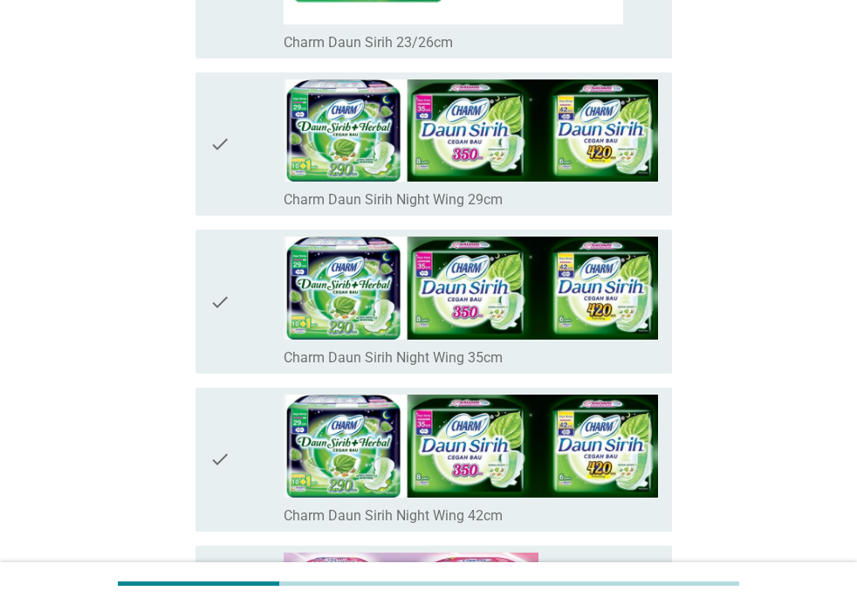
scroll to position [2481, 0]
